Goal: Task Accomplishment & Management: Manage account settings

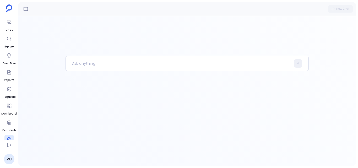
scroll to position [27, 0]
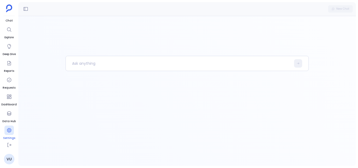
click at [10, 134] on div at bounding box center [8, 130] width 9 height 9
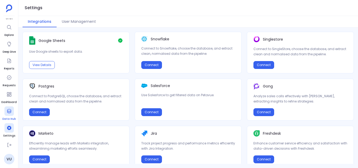
scroll to position [30, 0]
click at [66, 21] on button "User Management" at bounding box center [79, 21] width 45 height 11
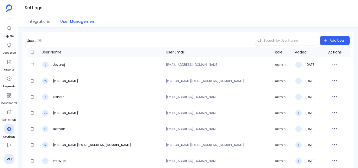
scroll to position [30, 0]
click at [10, 158] on link "VU" at bounding box center [9, 159] width 10 height 10
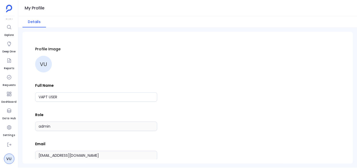
scroll to position [39, 0]
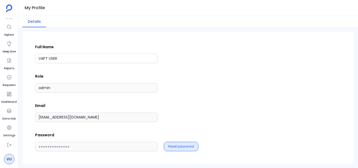
click at [180, 148] on button "Reset password" at bounding box center [181, 146] width 26 height 4
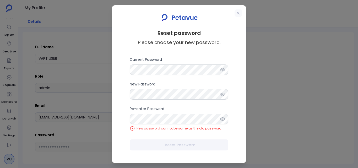
click at [238, 11] on icon at bounding box center [238, 13] width 4 height 4
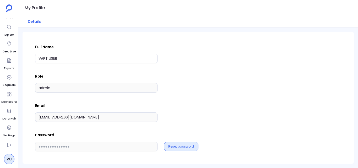
click at [181, 145] on button "Reset password" at bounding box center [181, 146] width 26 height 4
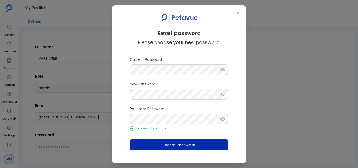
click at [189, 144] on span "Reset Password" at bounding box center [180, 144] width 31 height 5
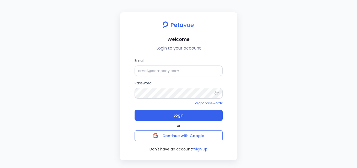
scroll to position [13, 0]
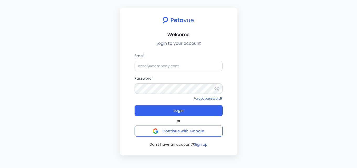
click at [216, 88] on icon at bounding box center [216, 88] width 5 height 5
click at [193, 66] on input "Email" at bounding box center [178, 66] width 88 height 10
paste input "[EMAIL_ADDRESS][DOMAIN_NAME]"
type input "[EMAIL_ADDRESS][DOMAIN_NAME]"
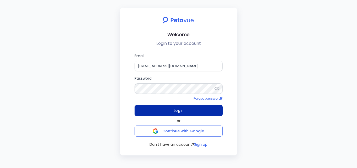
click at [187, 113] on button "Login" at bounding box center [178, 110] width 88 height 11
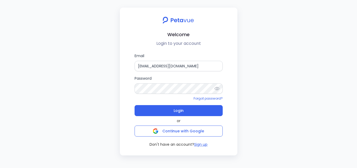
drag, startPoint x: 216, startPoint y: 89, endPoint x: 210, endPoint y: 102, distance: 14.0
click at [216, 89] on icon at bounding box center [216, 88] width 5 height 3
click at [209, 108] on button "Login" at bounding box center [178, 110] width 88 height 11
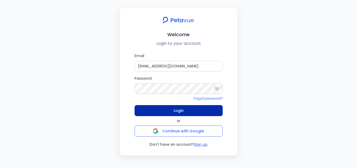
click at [193, 111] on button "Login" at bounding box center [178, 110] width 88 height 11
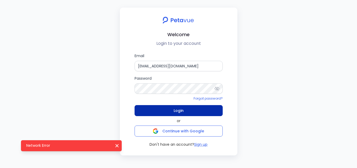
click at [193, 111] on button "Login" at bounding box center [178, 110] width 88 height 11
